Goal: Transaction & Acquisition: Purchase product/service

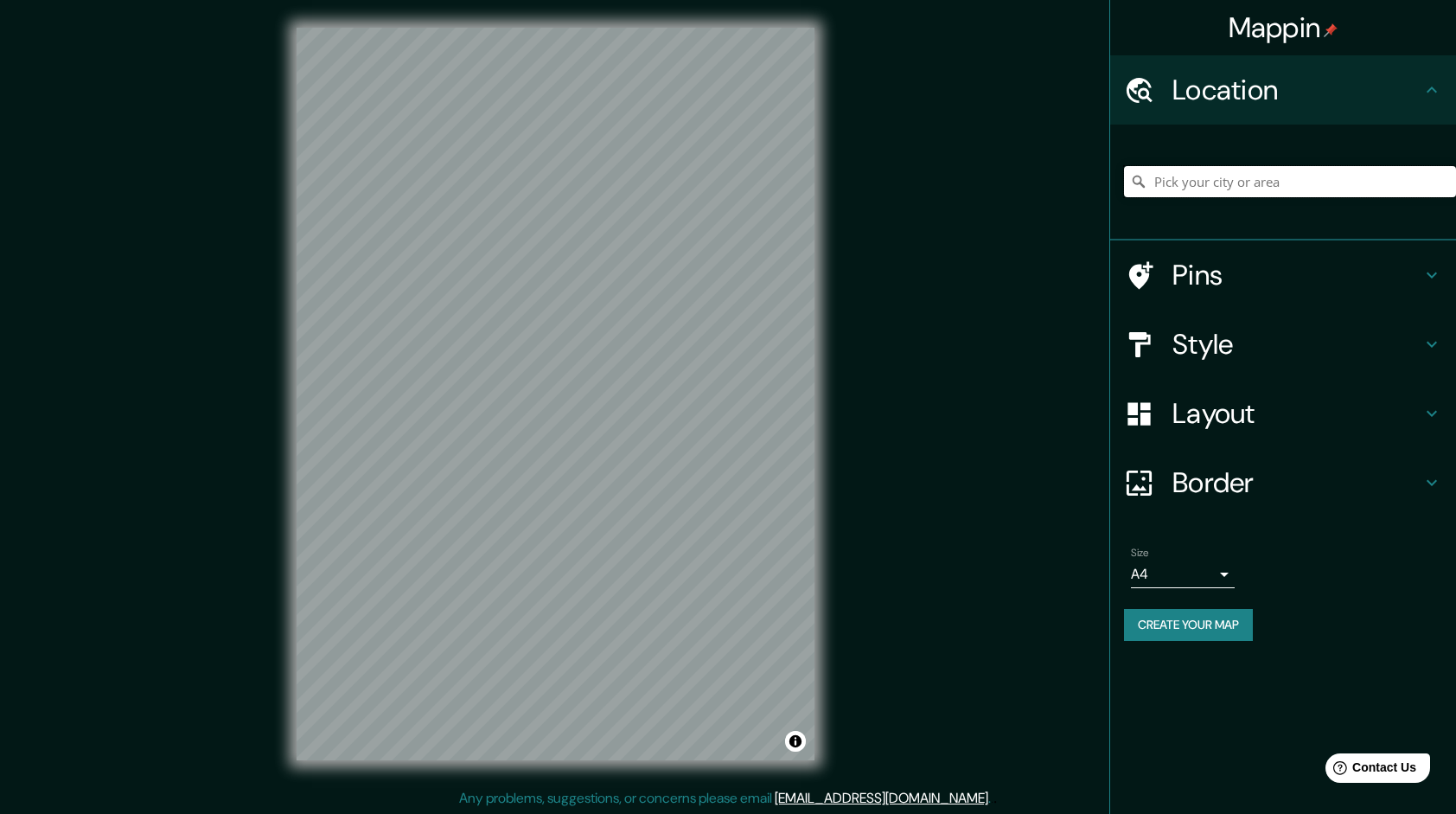
click at [1235, 175] on input "Pick your city or area" at bounding box center [1289, 182] width 332 height 31
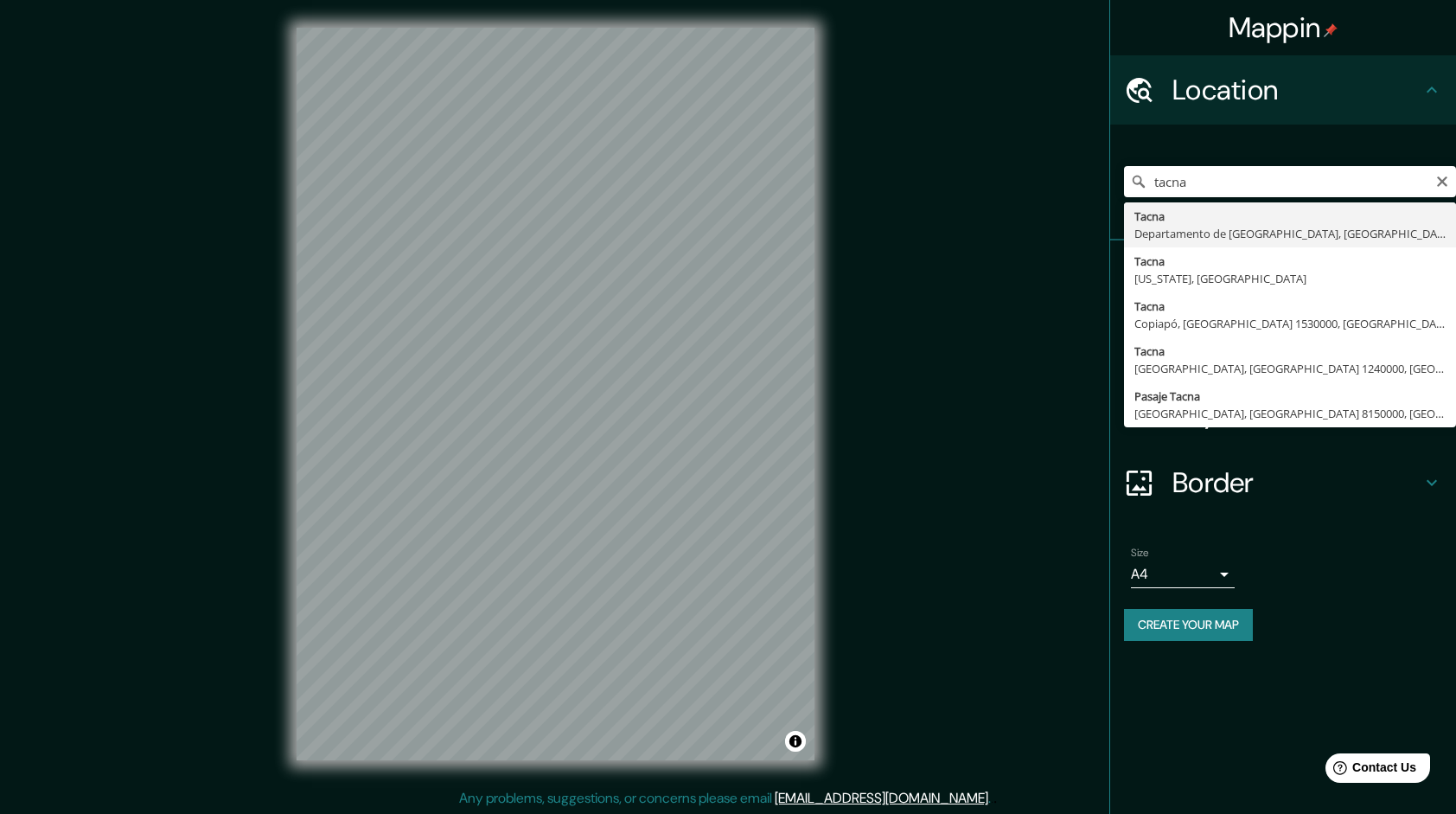
type input "Tacna, Departamento de Tacna, Perú"
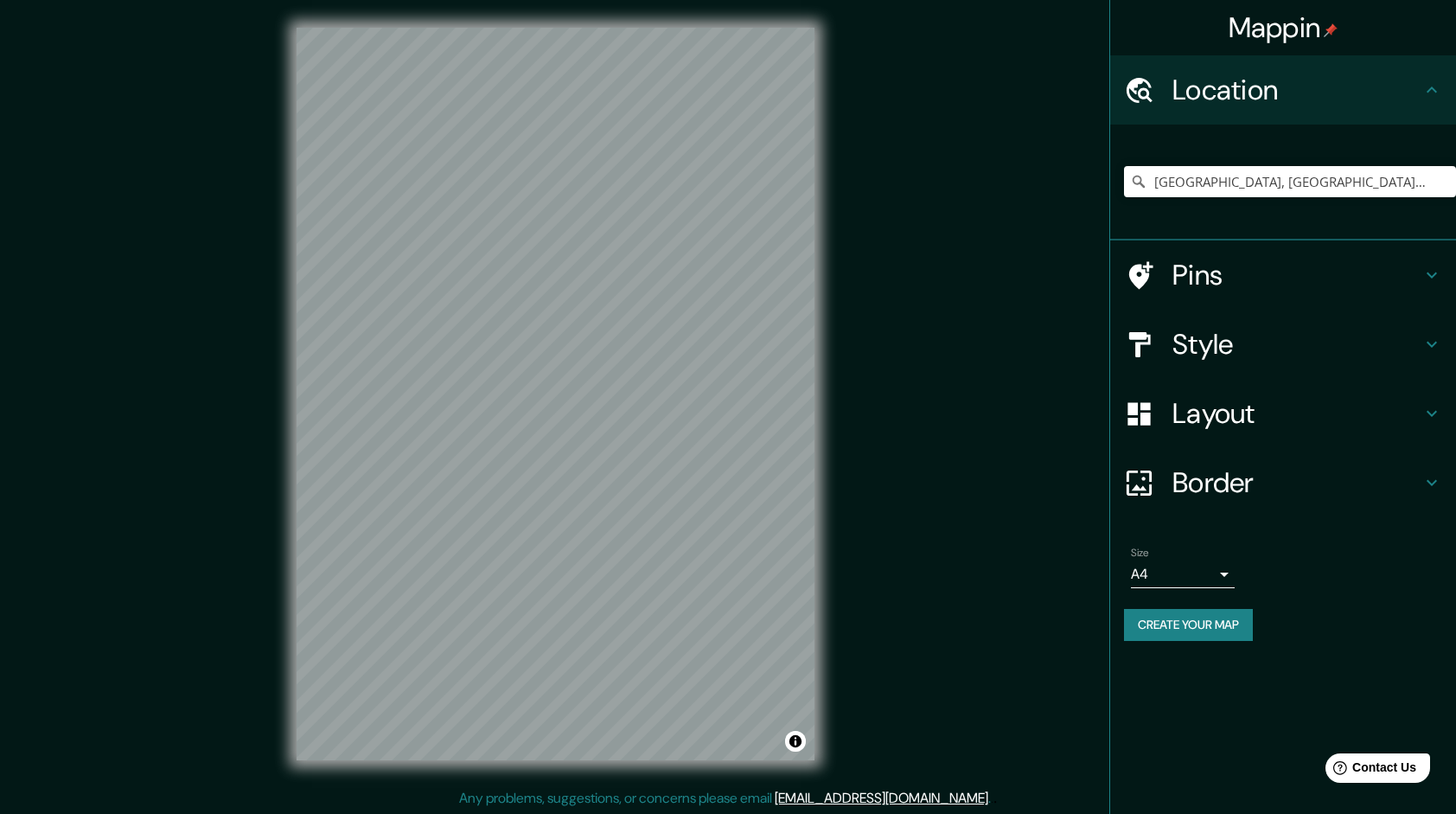
click at [1232, 344] on h4 "Style" at bounding box center [1297, 344] width 249 height 34
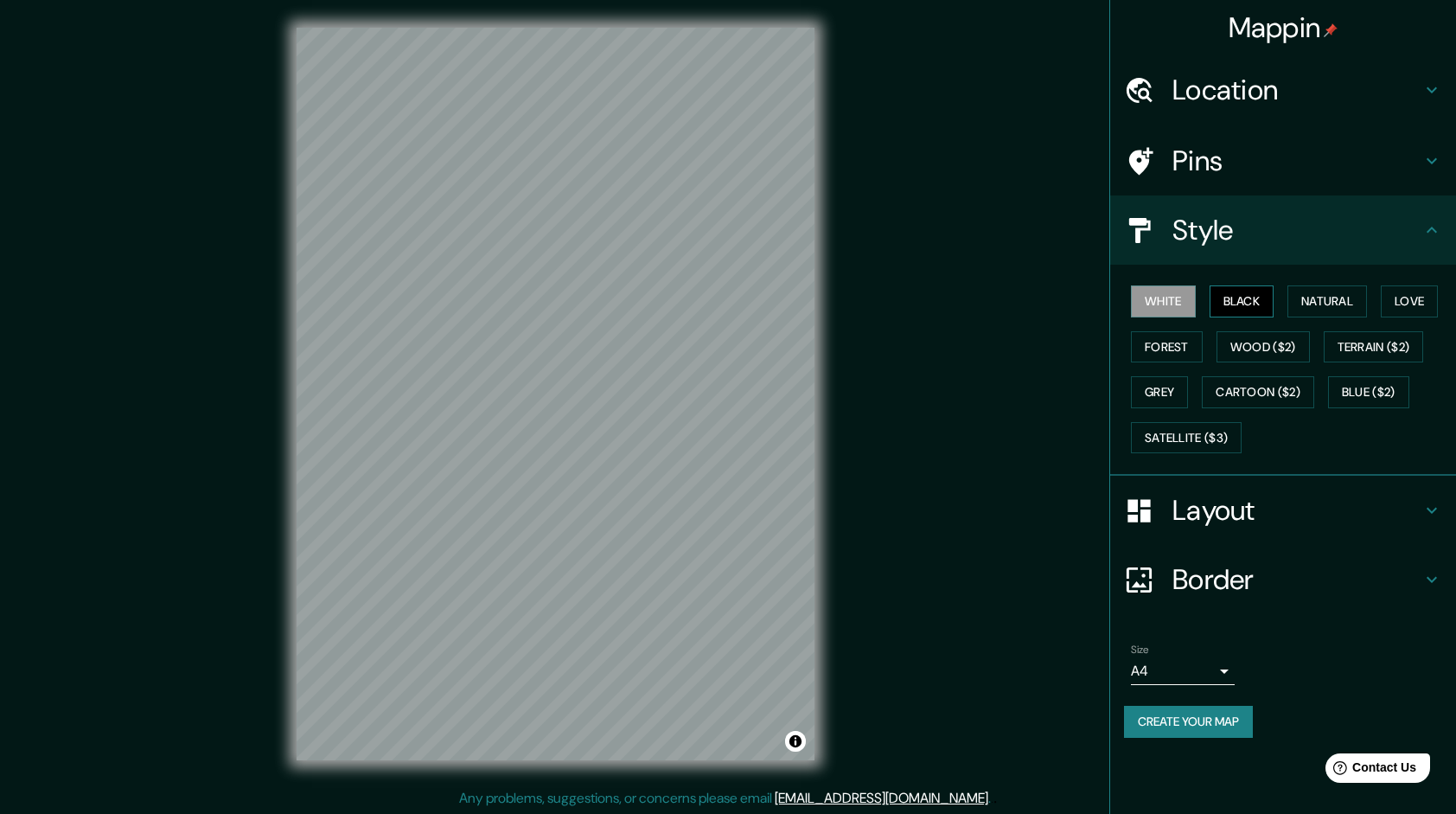
click at [1262, 309] on button "Black" at bounding box center [1242, 301] width 65 height 32
click at [1317, 297] on button "Natural" at bounding box center [1326, 301] width 80 height 32
click at [1169, 304] on button "White" at bounding box center [1163, 301] width 65 height 32
click at [1331, 294] on button "Natural" at bounding box center [1326, 301] width 80 height 32
click at [1223, 524] on h4 "Layout" at bounding box center [1297, 510] width 249 height 34
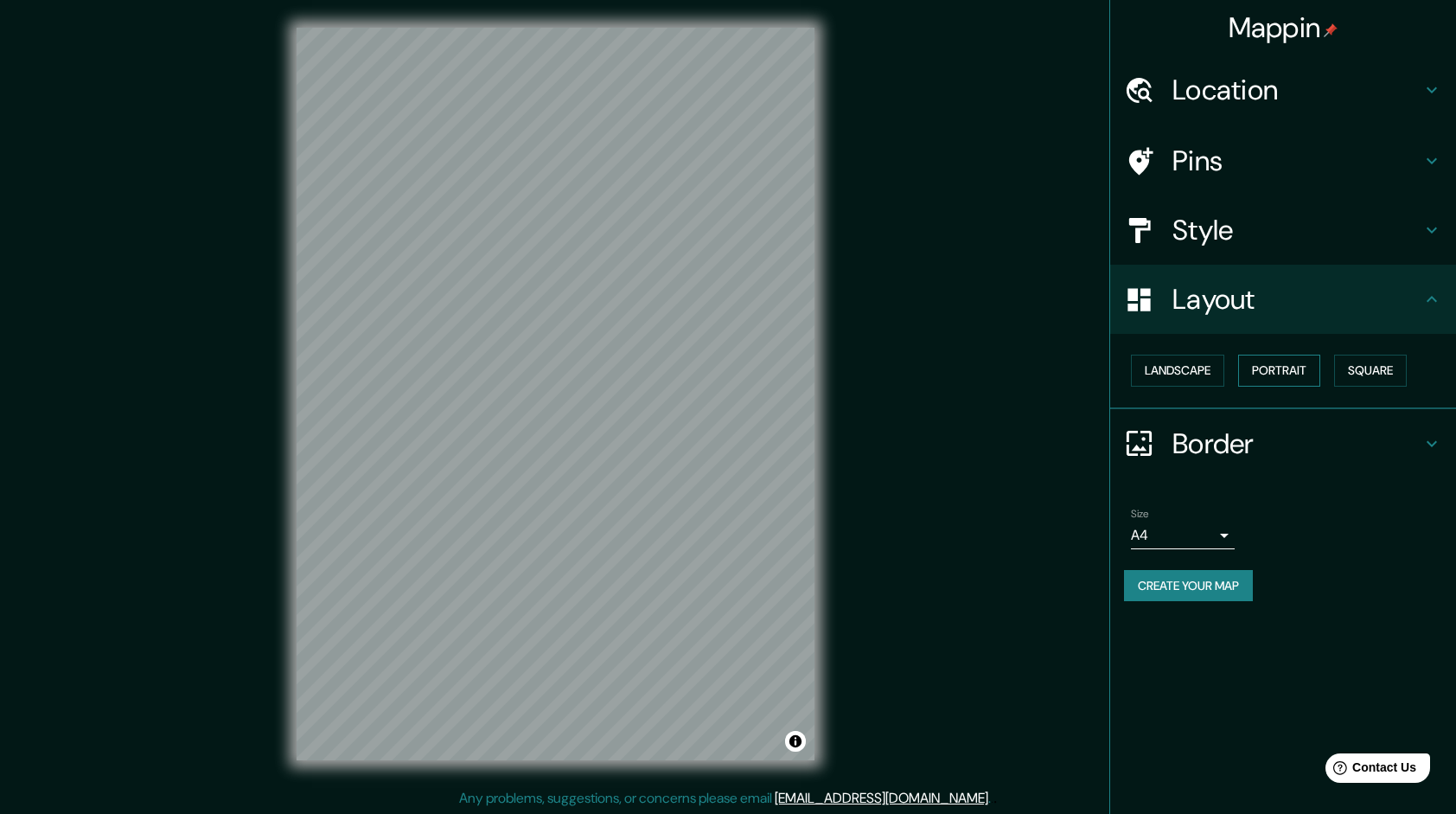
click at [1281, 374] on button "Portrait" at bounding box center [1278, 370] width 82 height 32
click at [1205, 379] on button "Landscape" at bounding box center [1177, 370] width 93 height 32
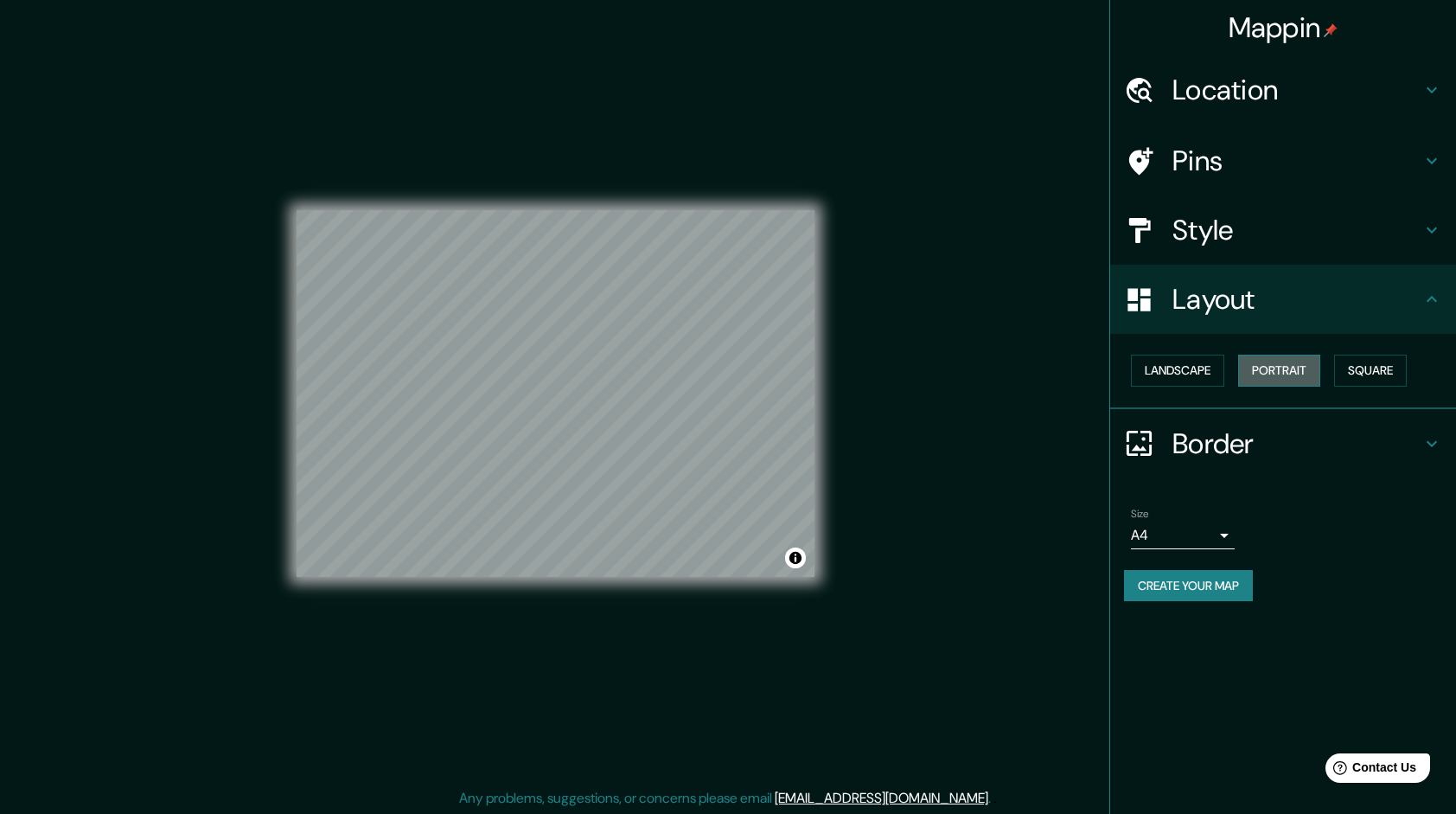
click at [1267, 370] on button "Portrait" at bounding box center [1278, 370] width 82 height 32
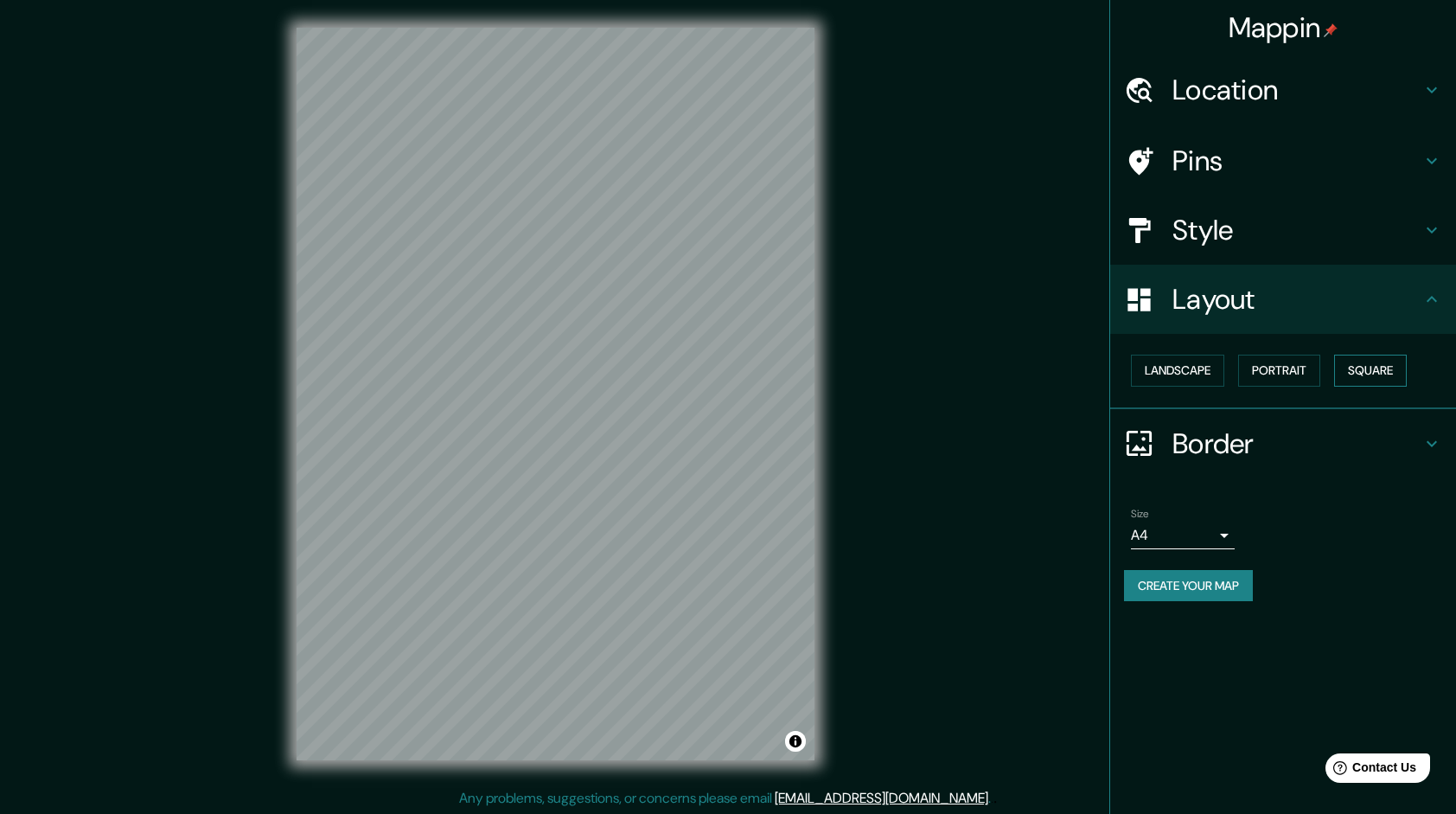
click at [1349, 361] on button "Square" at bounding box center [1370, 370] width 73 height 32
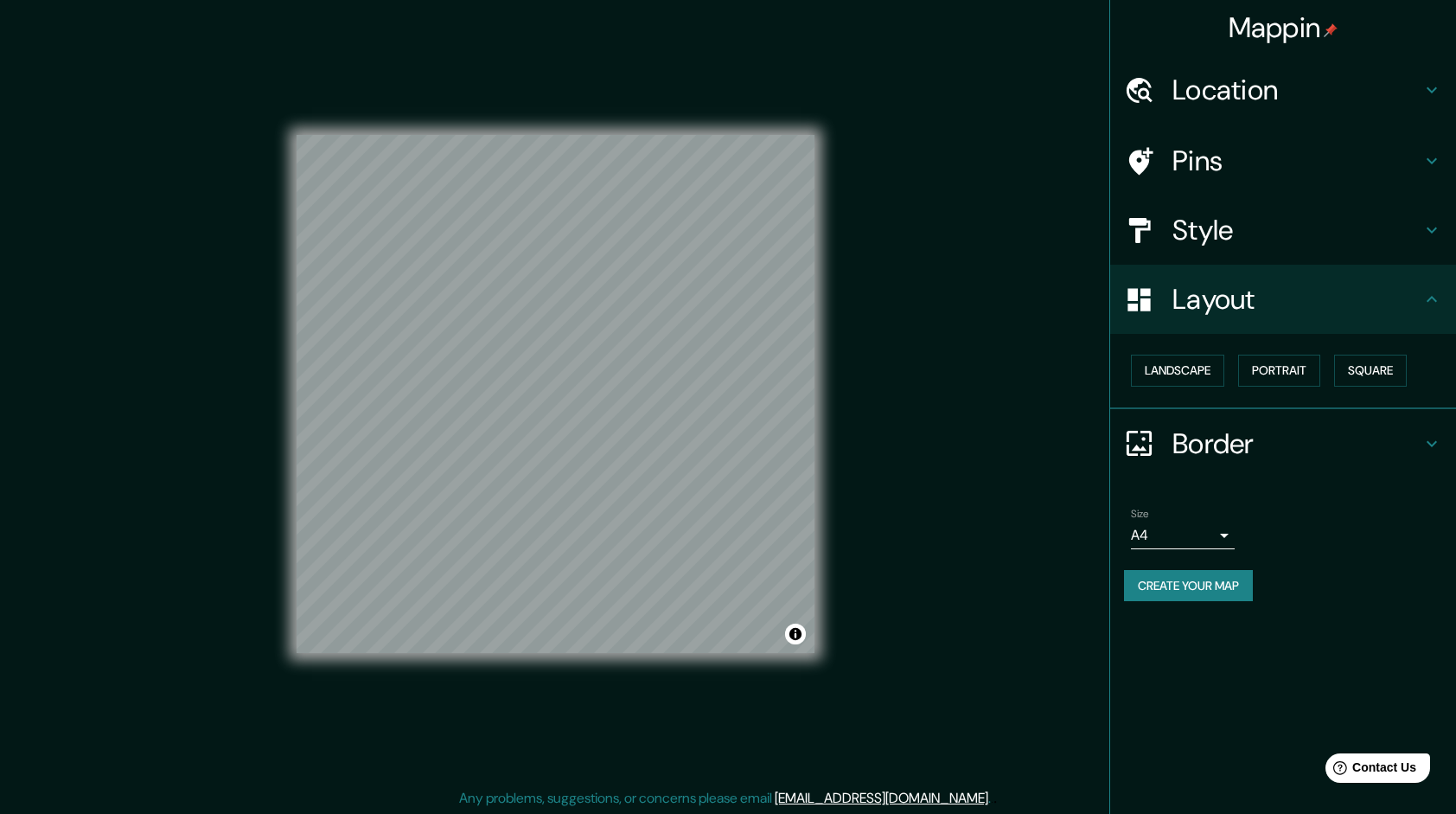
click at [1196, 590] on button "Create your map" at bounding box center [1187, 586] width 129 height 32
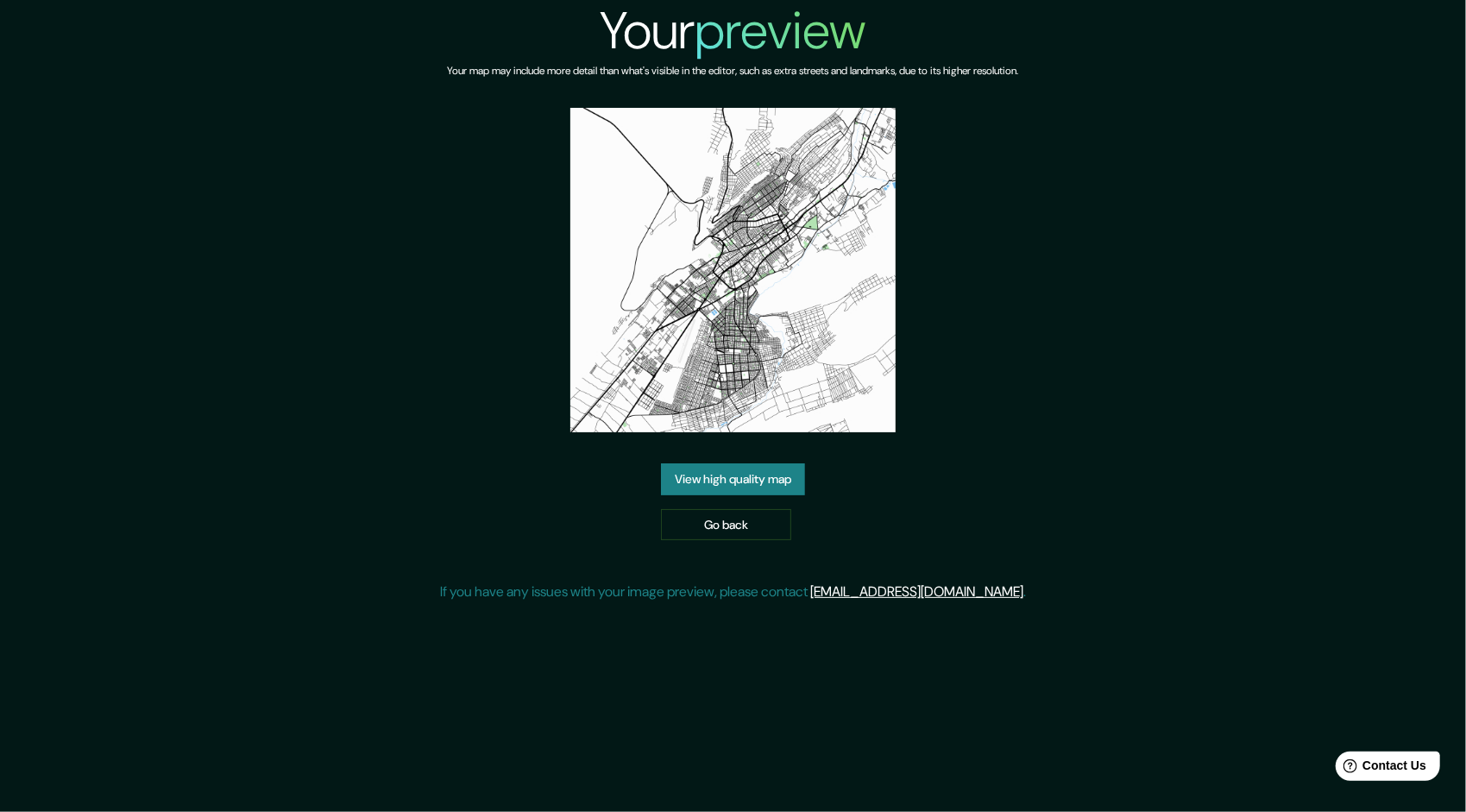
click at [752, 483] on link "View high quality map" at bounding box center [733, 479] width 144 height 32
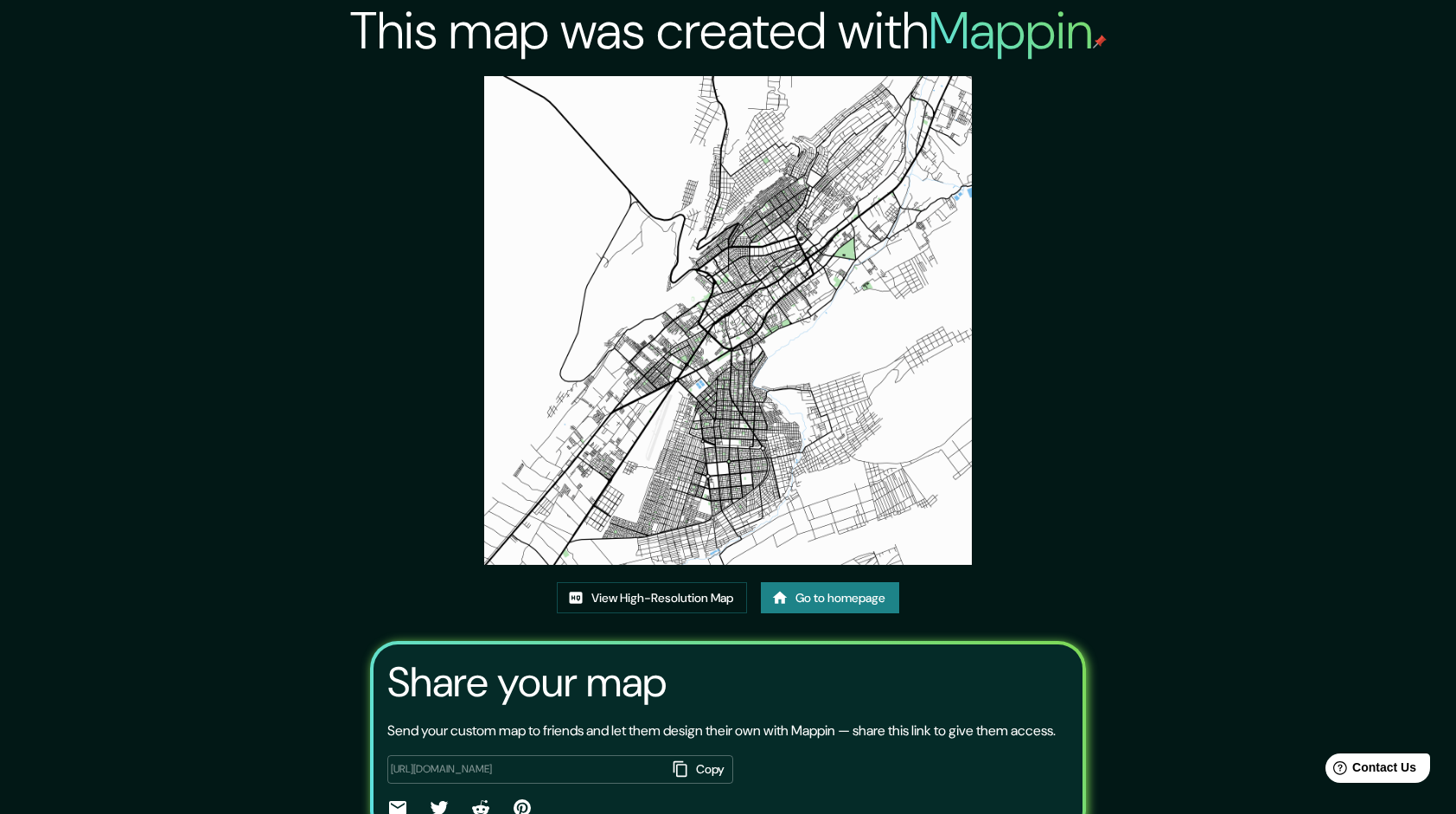
drag, startPoint x: 723, startPoint y: 326, endPoint x: 416, endPoint y: 386, distance: 312.8
click at [416, 386] on div "This map was created with Mappin View High-Resolution Map Go to homepage Share …" at bounding box center [728, 450] width 757 height 901
click at [675, 592] on link "View High-Resolution Map" at bounding box center [651, 597] width 190 height 32
